Goal: Navigation & Orientation: Go to known website

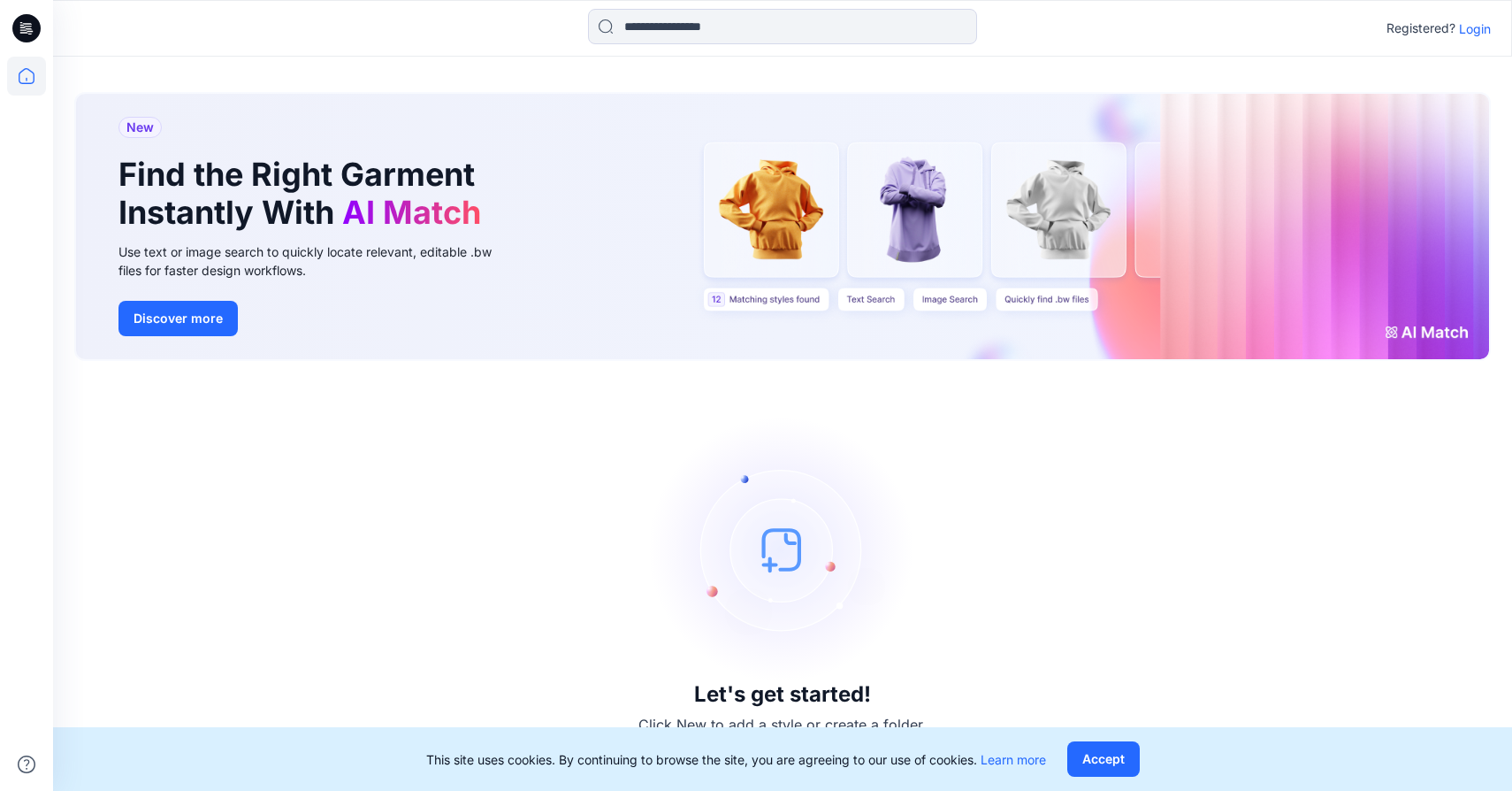
click at [1482, 29] on p "Login" at bounding box center [1475, 28] width 32 height 18
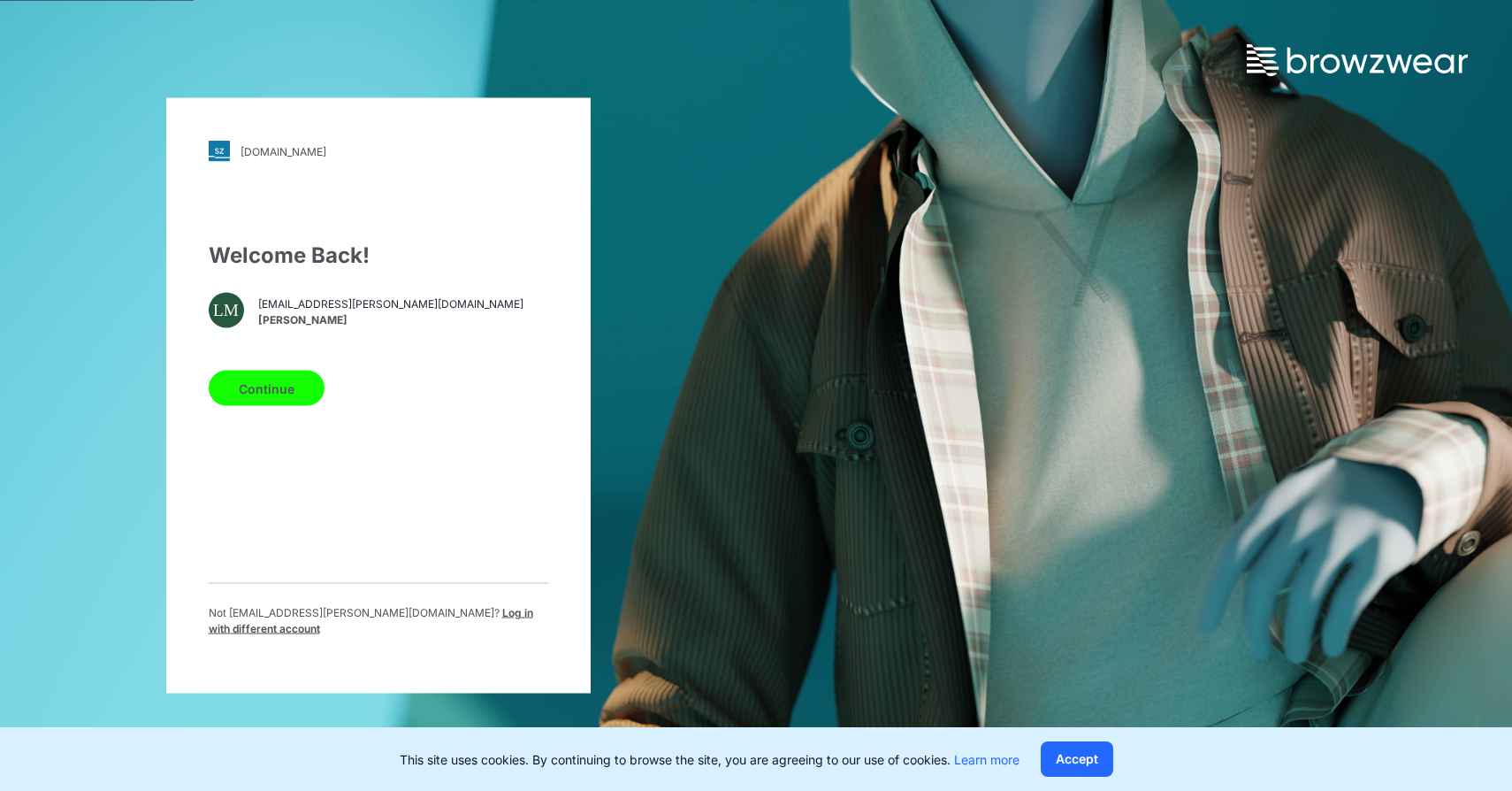
click at [262, 396] on button "Continue" at bounding box center [266, 388] width 116 height 36
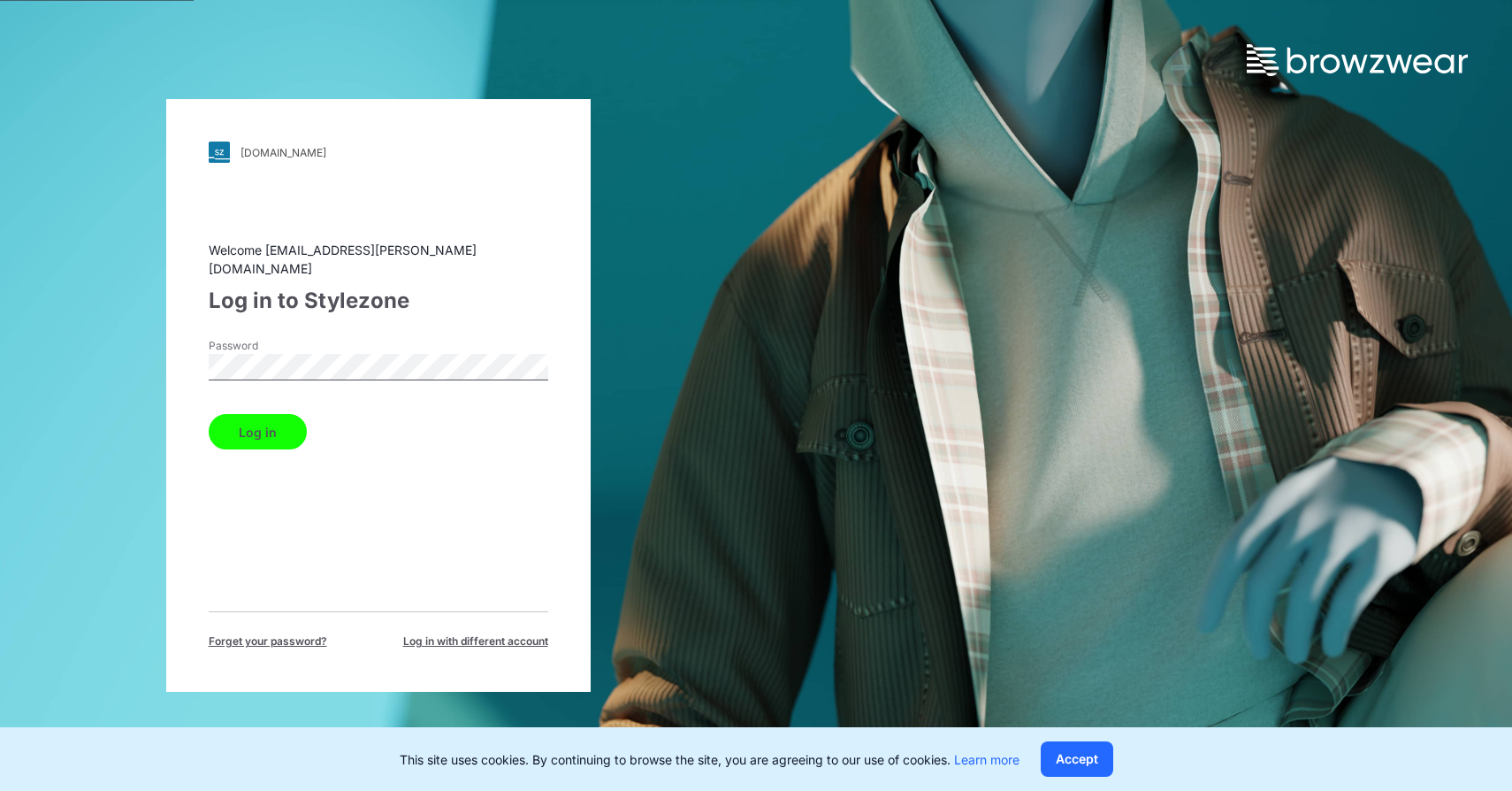
click at [255, 432] on button "Log in" at bounding box center [257, 432] width 98 height 36
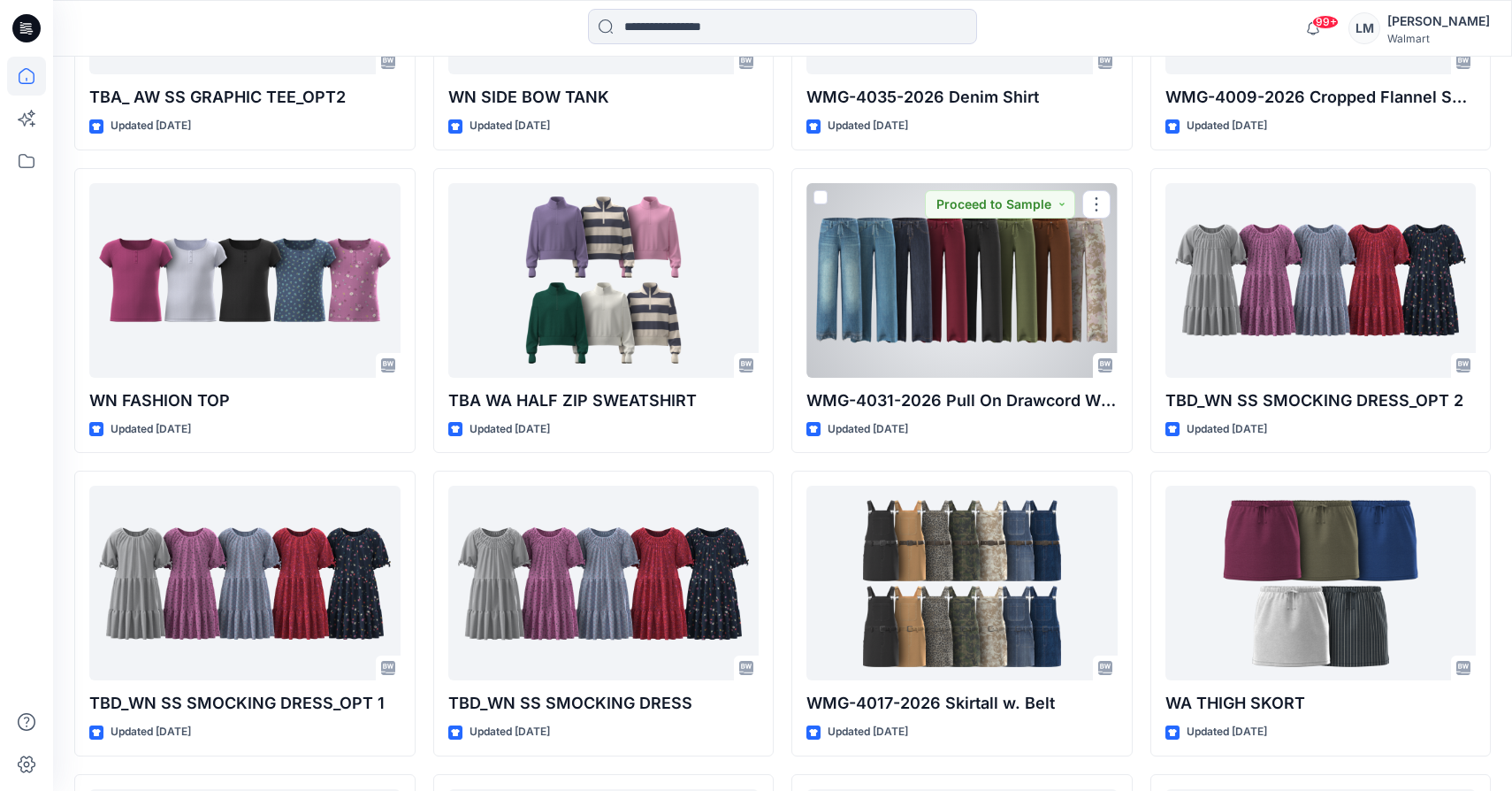
scroll to position [2821, 0]
